Goal: Information Seeking & Learning: Learn about a topic

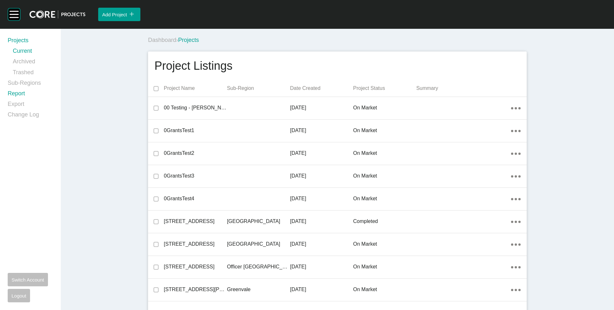
click at [15, 93] on link "Report" at bounding box center [30, 95] width 45 height 11
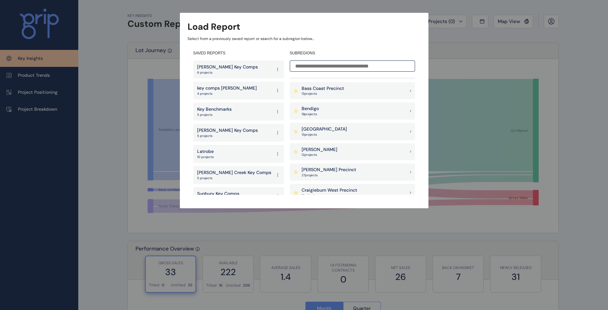
scroll to position [160, 0]
click at [320, 65] on input at bounding box center [352, 65] width 125 height 11
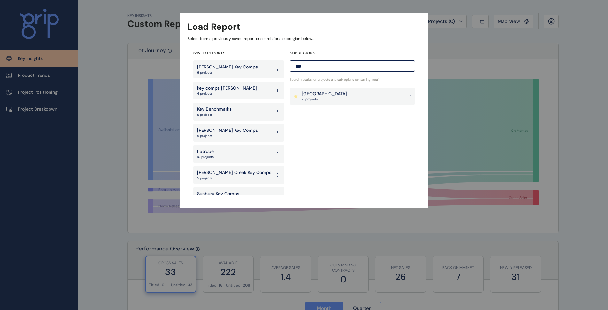
scroll to position [0, 0]
type input "***"
click at [318, 92] on p "[GEOGRAPHIC_DATA]" at bounding box center [324, 94] width 45 height 6
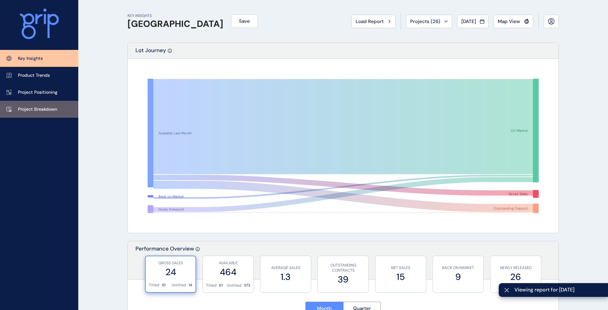
click at [46, 102] on link "Project Breakdown" at bounding box center [39, 109] width 78 height 17
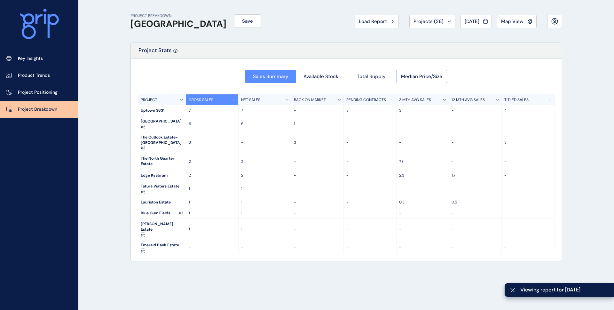
click at [371, 72] on button "Total Supply" at bounding box center [371, 76] width 51 height 13
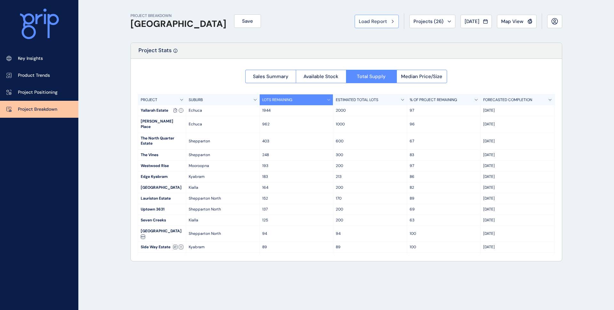
click at [357, 16] on button "Load Report" at bounding box center [377, 21] width 44 height 13
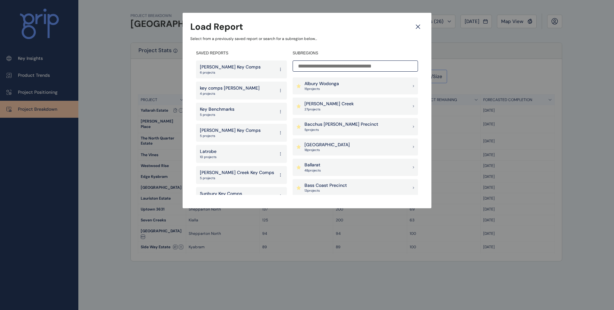
click at [331, 90] on p "15 project s" at bounding box center [321, 89] width 35 height 4
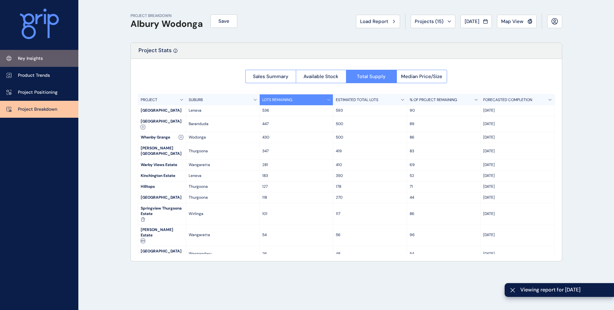
click at [59, 62] on link "Key Insights" at bounding box center [39, 58] width 78 height 17
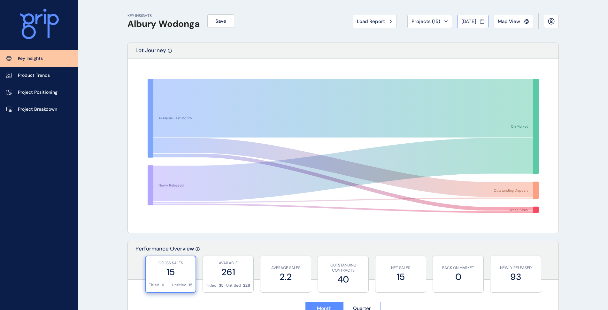
click at [474, 23] on span "[DATE]" at bounding box center [469, 21] width 15 height 6
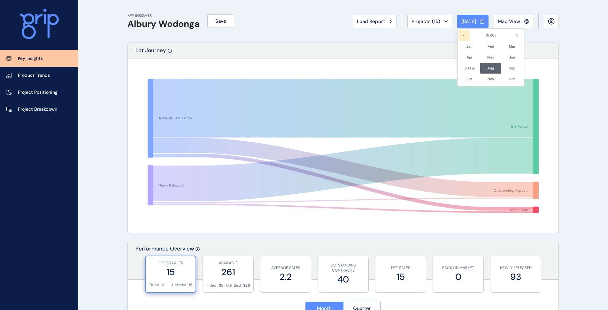
click at [459, 35] on icon "<" at bounding box center [464, 35] width 11 height 11
click at [481, 79] on li "Nov No report is available for this period. New months are usually published 5 …" at bounding box center [491, 79] width 21 height 11
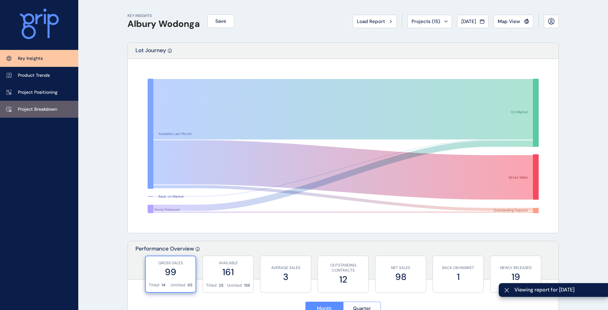
click at [43, 105] on link "Project Breakdown" at bounding box center [39, 109] width 78 height 17
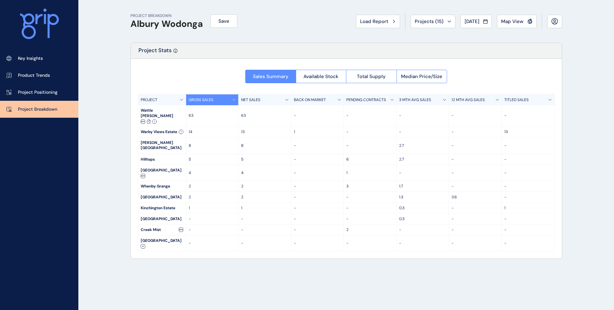
click at [207, 275] on div "PROJECT BREAKDOWN Albury Wodonga Save Load Report Projects ( 15 ) Nov 2024 2024…" at bounding box center [346, 155] width 448 height 310
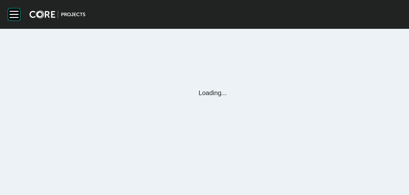
click at [14, 18] on rect at bounding box center [14, 14] width 12 height 12
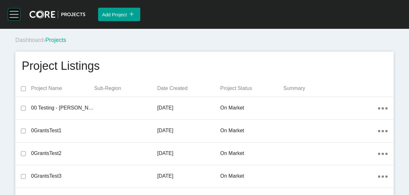
click at [13, 15] on rect at bounding box center [14, 14] width 12 height 12
click at [18, 13] on rect at bounding box center [14, 14] width 12 height 12
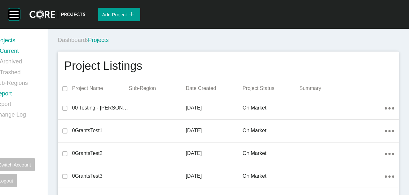
click at [5, 93] on link "Report" at bounding box center [17, 95] width 45 height 11
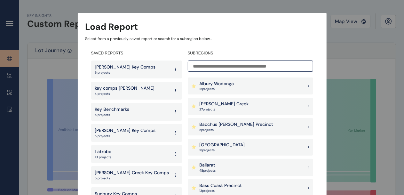
click at [235, 103] on div "[PERSON_NAME] Creek 27 project s" at bounding box center [250, 106] width 125 height 17
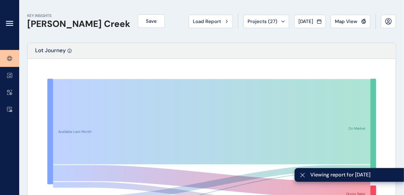
click at [4, 23] on div at bounding box center [9, 25] width 19 height 50
click at [9, 23] on icon at bounding box center [10, 24] width 8 height 8
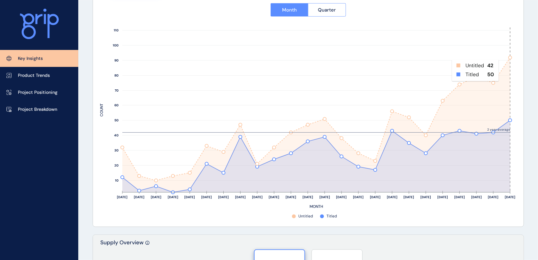
scroll to position [256, 0]
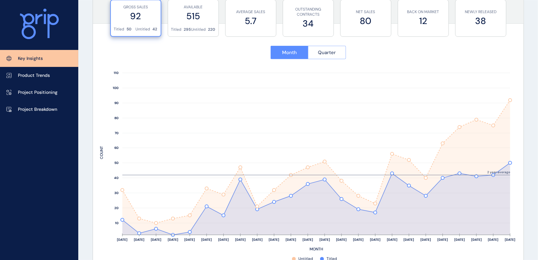
click at [325, 47] on button "Quarter" at bounding box center [327, 52] width 38 height 13
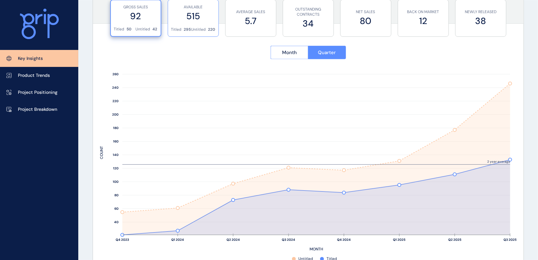
click at [206, 20] on label "515" at bounding box center [193, 16] width 44 height 12
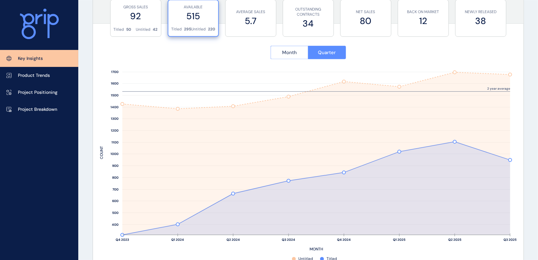
click at [298, 57] on button "Month" at bounding box center [290, 52] width 38 height 13
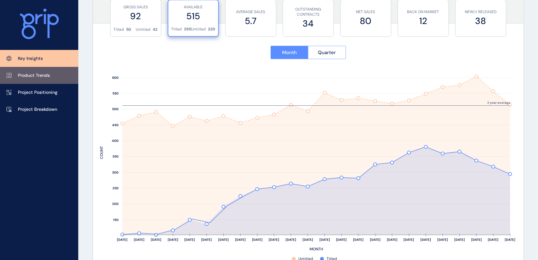
click at [36, 81] on link "Product Trends" at bounding box center [39, 75] width 78 height 17
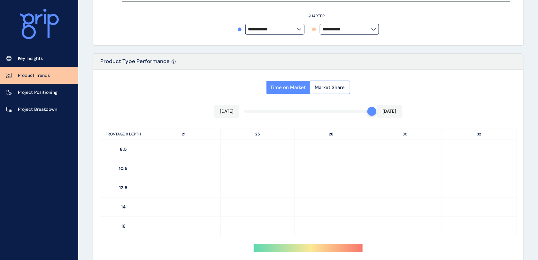
type input "**********"
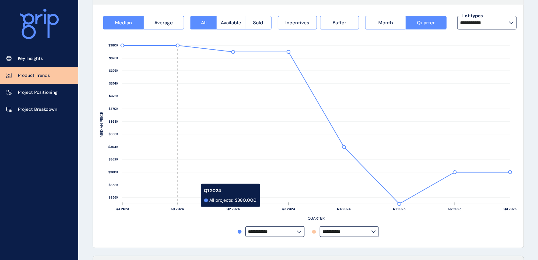
scroll to position [43, 0]
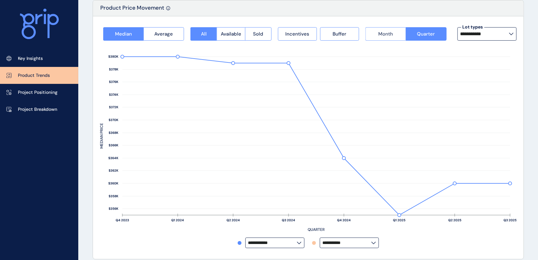
click at [402, 27] on div "**********" at bounding box center [308, 137] width 417 height 228
click at [399, 29] on button "Month" at bounding box center [386, 33] width 40 height 13
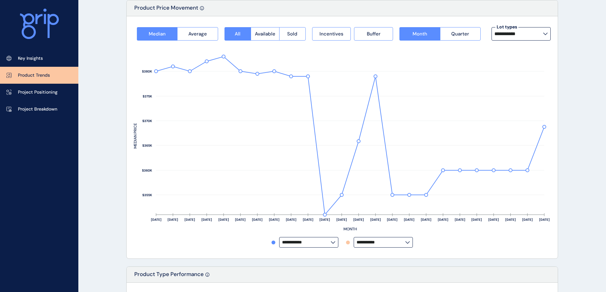
click at [312, 194] on label "**********" at bounding box center [308, 242] width 59 height 11
click at [300, 194] on p "Banksia" at bounding box center [293, 223] width 16 height 6
type input "*******"
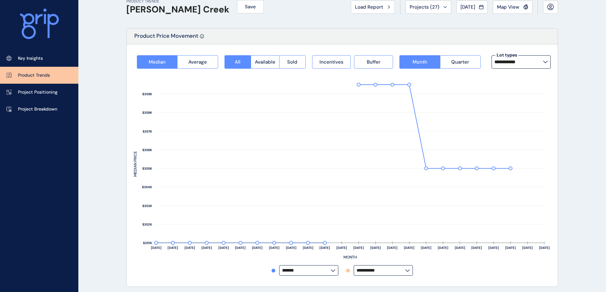
scroll to position [0, 0]
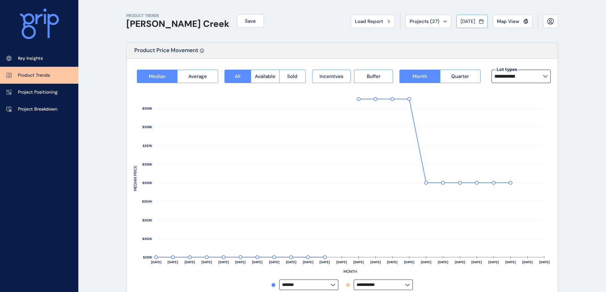
click at [409, 26] on button "[DATE]" at bounding box center [471, 21] width 31 height 13
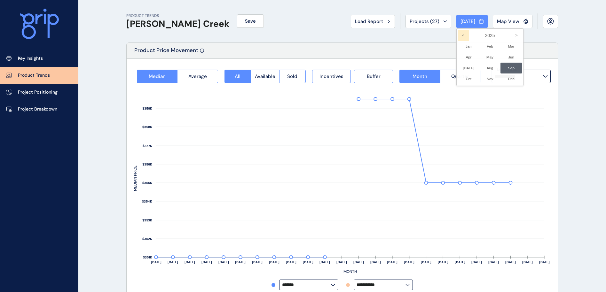
click at [409, 36] on icon "<" at bounding box center [463, 35] width 11 height 11
click at [409, 34] on icon ">" at bounding box center [516, 35] width 11 height 11
click at [409, 58] on li "Jun No report is available for this period. New months are usually published 5 …" at bounding box center [510, 57] width 21 height 11
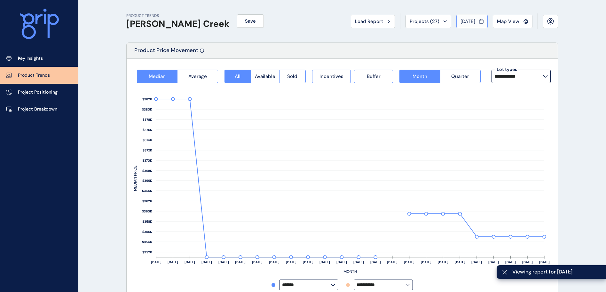
click at [409, 23] on icon at bounding box center [481, 22] width 4 height 4
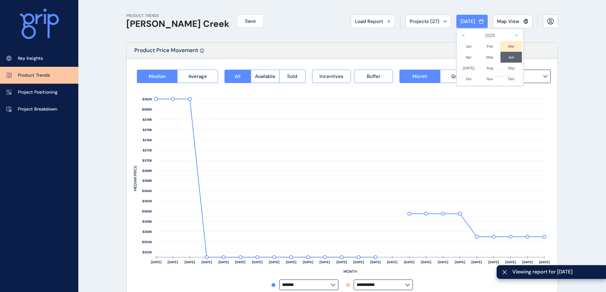
click at [409, 47] on li "Mar No report is available for this period. New months are usually published 5 …" at bounding box center [510, 46] width 21 height 11
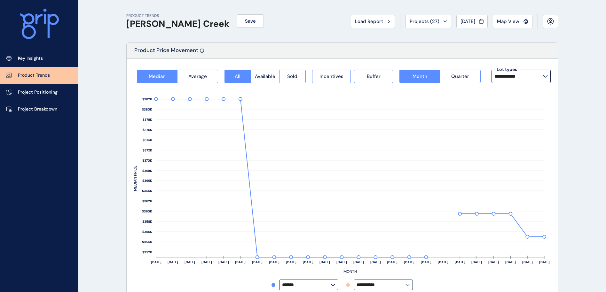
click at [404, 194] on input "**********" at bounding box center [380, 285] width 49 height 5
click at [325, 194] on input "*******" at bounding box center [306, 285] width 49 height 5
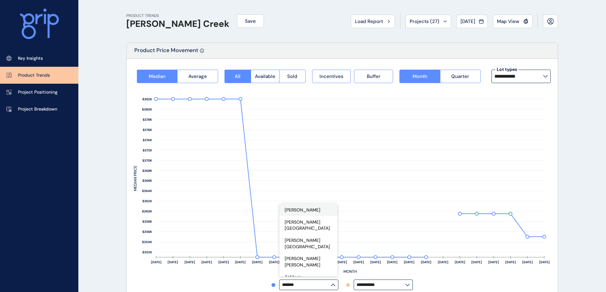
scroll to position [0, 0]
click at [313, 194] on div "All projects" at bounding box center [308, 210] width 58 height 12
type input "**********"
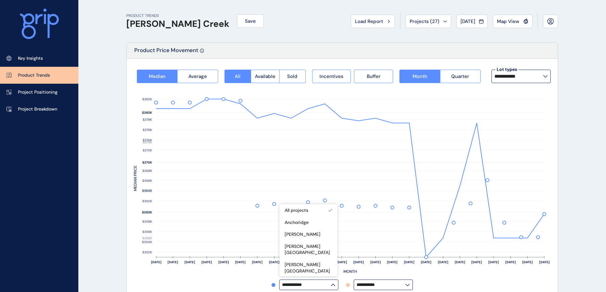
click at [403, 194] on input "**********" at bounding box center [380, 285] width 49 height 5
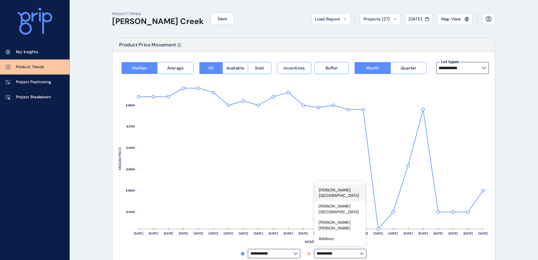
scroll to position [48, 0]
click at [376, 194] on div "Banksia" at bounding box center [383, 265] width 58 height 12
type input "*******"
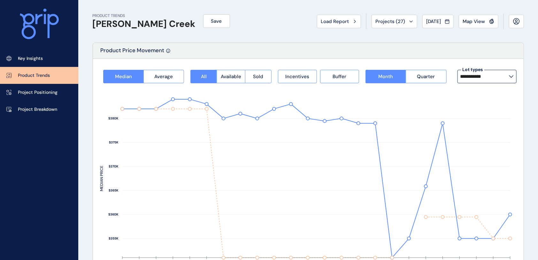
scroll to position [43, 0]
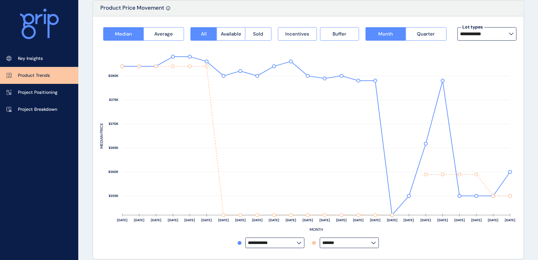
click at [409, 33] on input "**********" at bounding box center [485, 33] width 49 height 5
click at [409, 34] on input "**********" at bounding box center [485, 33] width 49 height 5
click at [306, 33] on span "Incentives" at bounding box center [298, 34] width 24 height 6
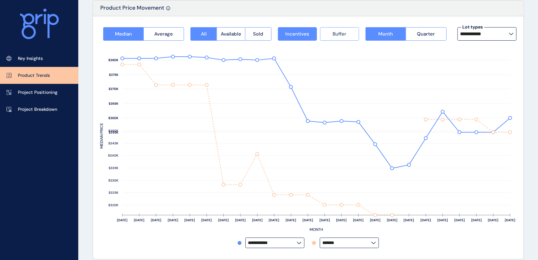
click at [324, 32] on button "Buffer" at bounding box center [339, 33] width 39 height 13
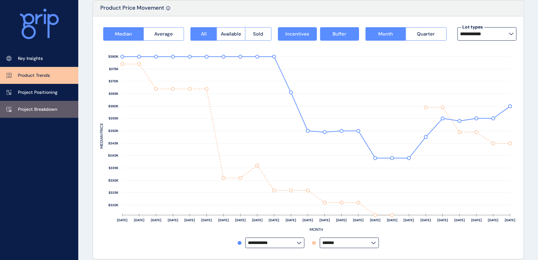
click at [43, 113] on link "Project Breakdown" at bounding box center [39, 109] width 78 height 17
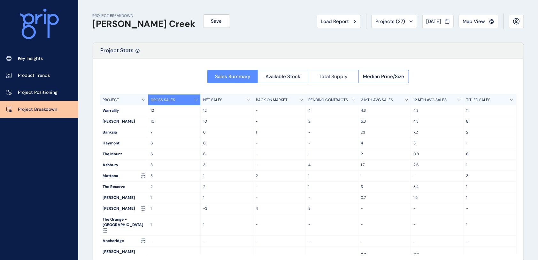
click at [330, 77] on span "Total Supply" at bounding box center [333, 76] width 29 height 6
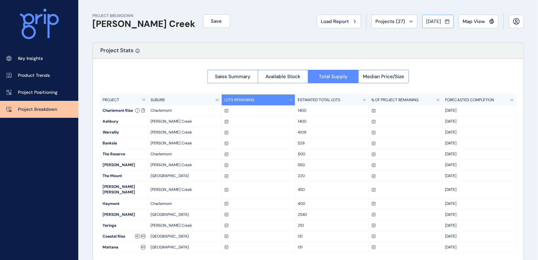
click at [409, 19] on button "[DATE]" at bounding box center [438, 21] width 31 height 13
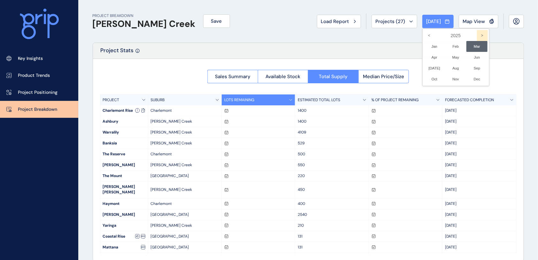
click at [409, 35] on icon ">" at bounding box center [482, 35] width 11 height 11
click at [409, 36] on icon "<" at bounding box center [429, 35] width 11 height 11
click at [409, 58] on li "Jun No report is available for this period. New months are usually published 5 …" at bounding box center [477, 57] width 21 height 11
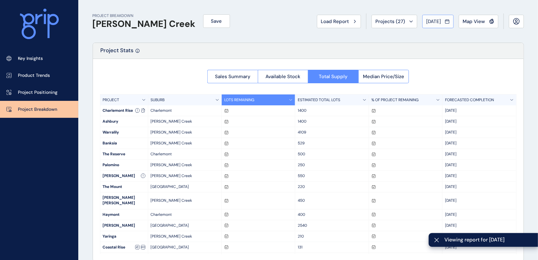
click at [409, 22] on icon at bounding box center [447, 21] width 4 height 6
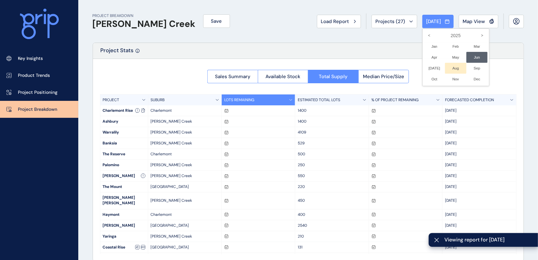
click at [409, 69] on li "Aug No report is available for this period. New months are usually published 5 …" at bounding box center [455, 68] width 21 height 11
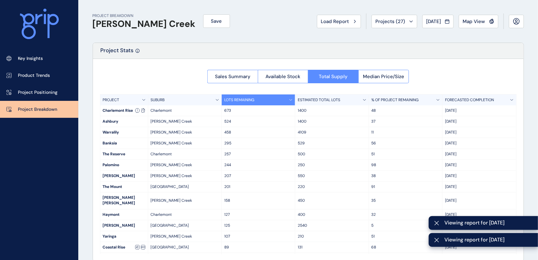
drag, startPoint x: 443, startPoint y: 21, endPoint x: 444, endPoint y: 24, distance: 3.3
click at [409, 21] on div "[DATE]" at bounding box center [438, 21] width 23 height 6
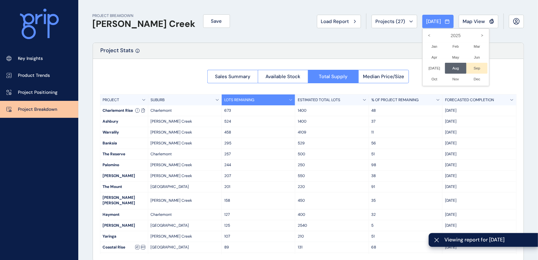
click at [409, 69] on li "Sep No report is available for this period. New months are usually published 5 …" at bounding box center [477, 68] width 21 height 11
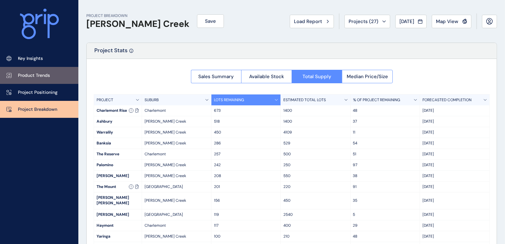
click at [27, 73] on p "Product Trends" at bounding box center [34, 75] width 32 height 6
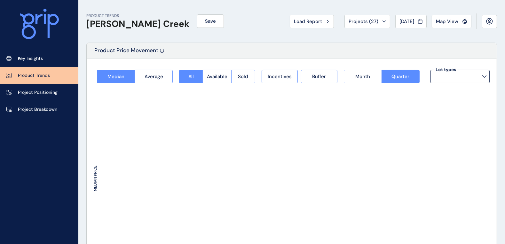
type input "**********"
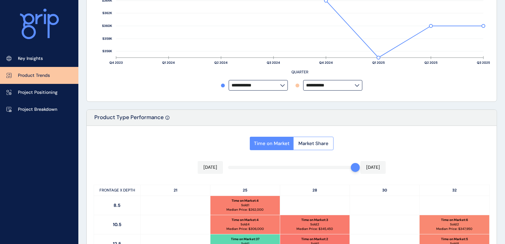
scroll to position [279, 0]
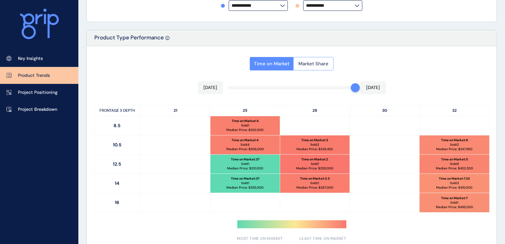
click at [326, 67] on button "Market Share" at bounding box center [313, 63] width 40 height 13
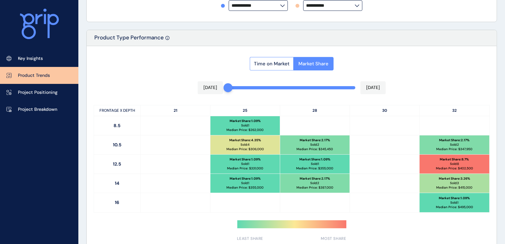
drag, startPoint x: 355, startPoint y: 88, endPoint x: 345, endPoint y: 88, distance: 9.9
click at [136, 87] on div "Time on Market Market Share [DATE] [DATE] FRONTAGE X DEPTH 21 25 28 30 32 8.5 M…" at bounding box center [292, 147] width 410 height 202
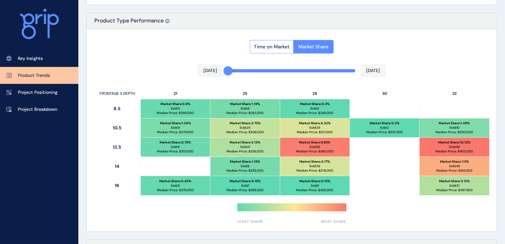
scroll to position [295, 0]
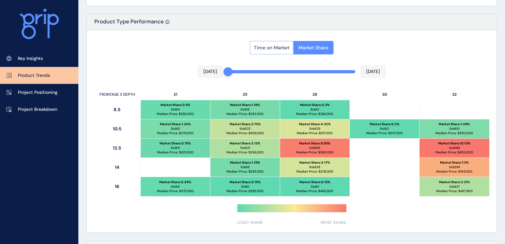
click at [264, 47] on span "Time on Market" at bounding box center [271, 47] width 35 height 6
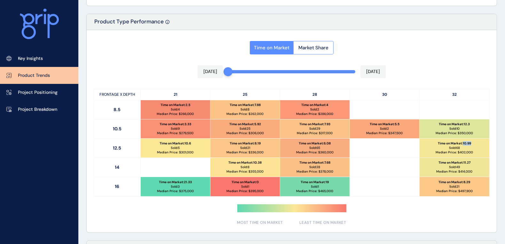
drag, startPoint x: 471, startPoint y: 143, endPoint x: 462, endPoint y: 142, distance: 9.4
click at [409, 142] on p "Time on Market : 10.99" at bounding box center [454, 143] width 33 height 4
drag, startPoint x: 335, startPoint y: 142, endPoint x: 325, endPoint y: 142, distance: 10.6
click at [325, 142] on div "Time on Market : 6.08 Sold: 65 Median Price: $ 360,000" at bounding box center [314, 147] width 69 height 19
click at [339, 147] on div "Time on Market : 6.08 Sold: 65 Median Price: $ 360,000" at bounding box center [314, 147] width 69 height 19
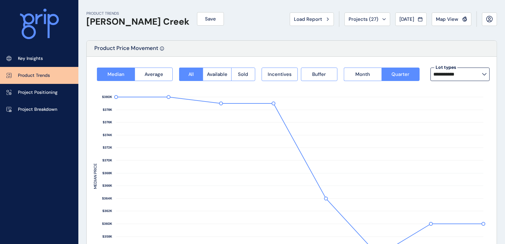
scroll to position [0, 0]
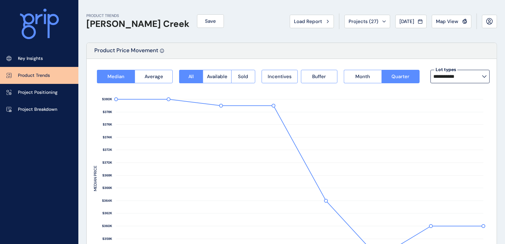
click at [312, 10] on div "PRODUCT TRENDS [PERSON_NAME] Creek Save Load Report Projects ( 27 ) [DATE] 2025…" at bounding box center [291, 21] width 411 height 43
click at [311, 20] on span "Load Report" at bounding box center [308, 21] width 28 height 6
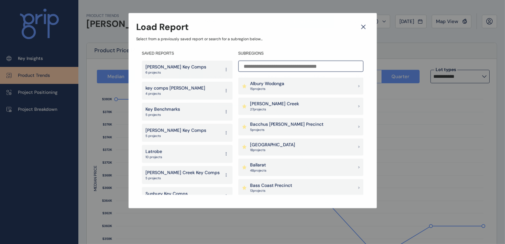
click at [272, 68] on input at bounding box center [300, 65] width 125 height 11
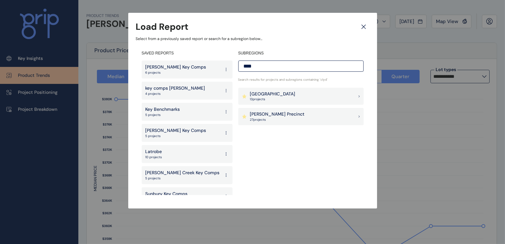
type input "****"
click at [267, 111] on p "[PERSON_NAME] Precinct" at bounding box center [277, 114] width 55 height 6
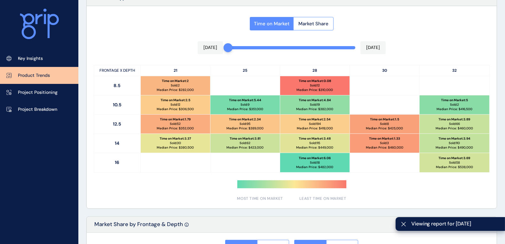
scroll to position [279, 0]
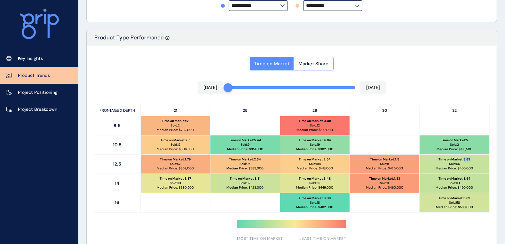
drag, startPoint x: 471, startPoint y: 158, endPoint x: 464, endPoint y: 159, distance: 6.7
click at [409, 159] on div "Time on Market : 3.89 Sold: 66 Median Price: $ 460,000" at bounding box center [454, 163] width 70 height 19
click at [409, 165] on div "Time on Market : 3.89 Sold: 66 Median Price: $ 460,000" at bounding box center [454, 163] width 70 height 19
